Goal: Task Accomplishment & Management: Manage account settings

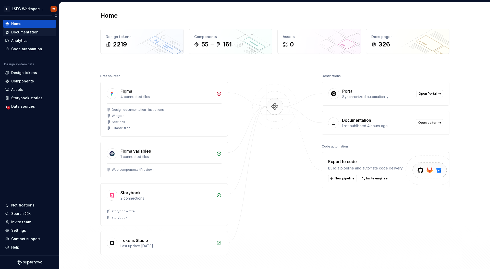
click at [30, 32] on div "Documentation" at bounding box center [24, 32] width 27 height 5
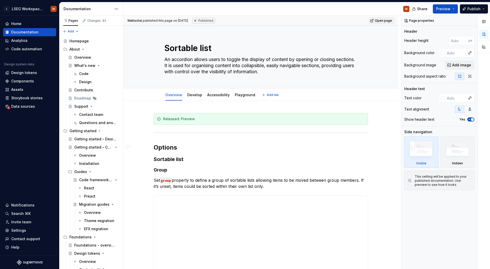
type textarea "*"
click at [196, 118] on div "Released: Preview" at bounding box center [264, 118] width 202 height 5
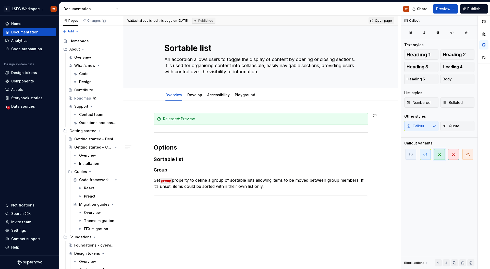
click at [201, 110] on div "**********" at bounding box center [260, 273] width 275 height 344
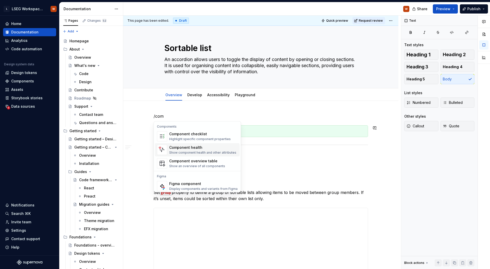
click at [186, 149] on div "Component health" at bounding box center [202, 147] width 67 height 5
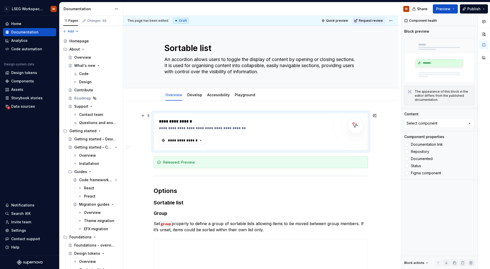
click at [149, 115] on span at bounding box center [149, 115] width 4 height 7
click at [166, 162] on div "Delete" at bounding box center [172, 160] width 33 height 5
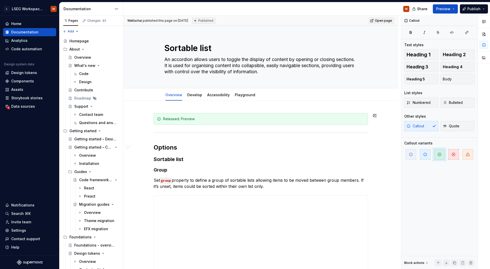
click at [194, 105] on div "**********" at bounding box center [260, 273] width 275 height 344
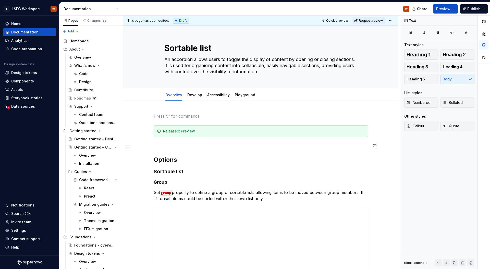
click at [214, 148] on div "**********" at bounding box center [261, 241] width 215 height 257
click at [201, 115] on p at bounding box center [261, 116] width 215 height 6
click at [199, 147] on div "**********" at bounding box center [261, 241] width 215 height 257
type textarea "*"
drag, startPoint x: 24, startPoint y: 134, endPoint x: 25, endPoint y: 182, distance: 48.8
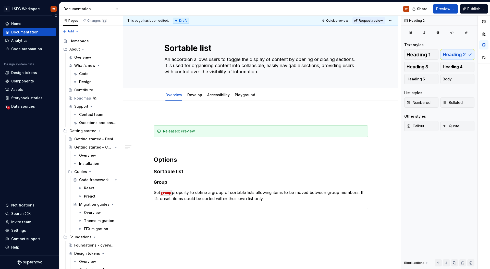
click at [25, 133] on div "Home Documentation Analytics Code automation Design system data Design tokens C…" at bounding box center [29, 136] width 59 height 240
click at [22, 229] on div "Settings" at bounding box center [18, 230] width 15 height 5
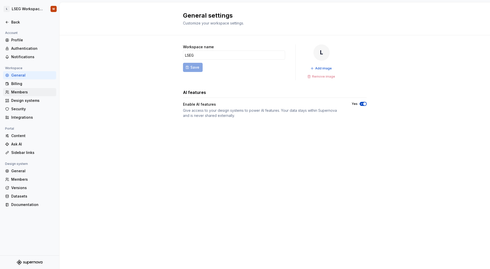
click at [30, 94] on div "Members" at bounding box center [32, 92] width 43 height 5
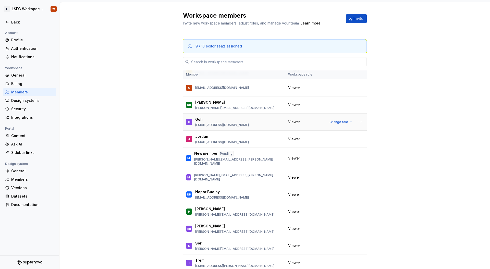
scroll to position [224, 0]
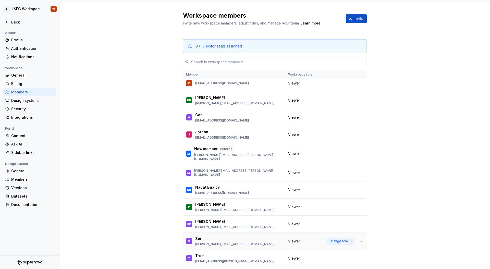
click at [346, 238] on button "Change role" at bounding box center [340, 241] width 27 height 7
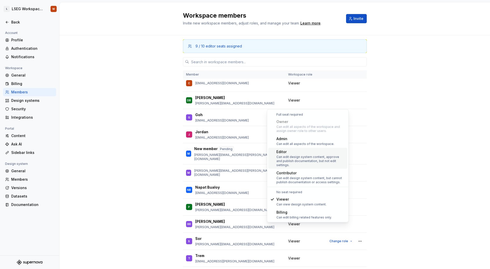
click at [295, 152] on div "Editor" at bounding box center [311, 151] width 69 height 5
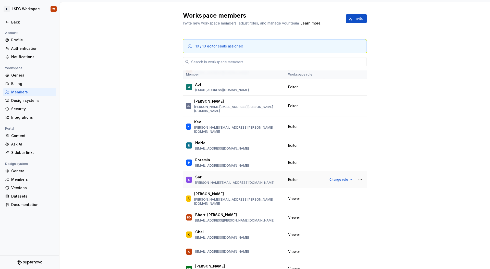
scroll to position [70, 0]
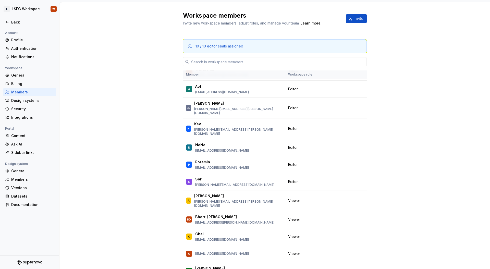
click at [125, 63] on div "10 / 10 editor seats assigned Member Workspace role JD [PERSON_NAME] [PERSON_NA…" at bounding box center [275, 168] width 431 height 267
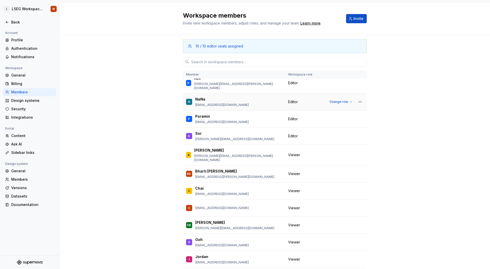
scroll to position [116, 0]
click at [347, 99] on button "Change role" at bounding box center [340, 102] width 27 height 7
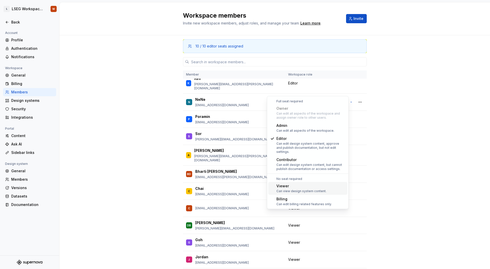
click at [303, 189] on div "Can view design system content." at bounding box center [302, 191] width 50 height 4
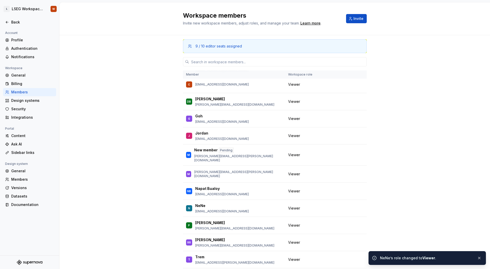
scroll to position [224, 0]
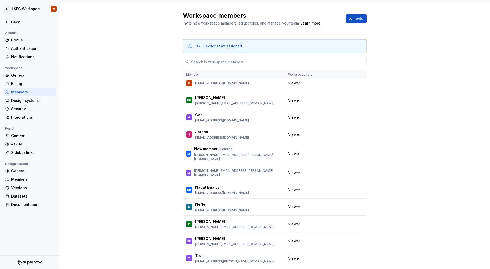
click at [141, 97] on div "9 / 10 editor seats assigned Member Workspace role JD [PERSON_NAME] [PERSON_NAM…" at bounding box center [275, 168] width 431 height 267
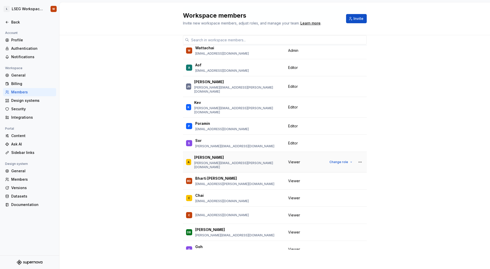
scroll to position [52, 0]
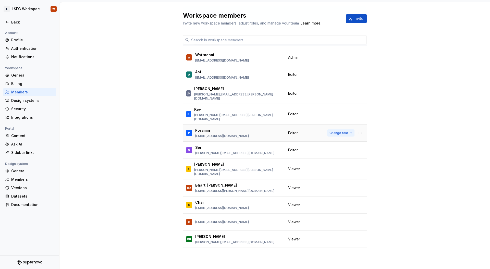
click at [343, 129] on button "Change role" at bounding box center [340, 132] width 27 height 7
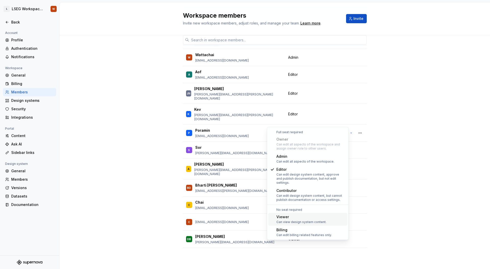
click at [297, 215] on div "Viewer" at bounding box center [302, 217] width 50 height 5
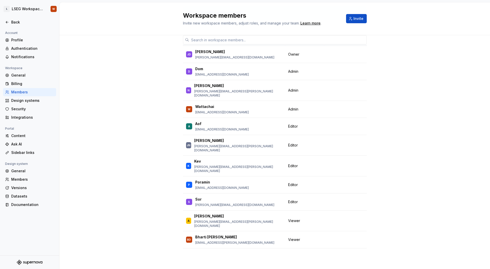
scroll to position [0, 0]
